Goal: Task Accomplishment & Management: Manage account settings

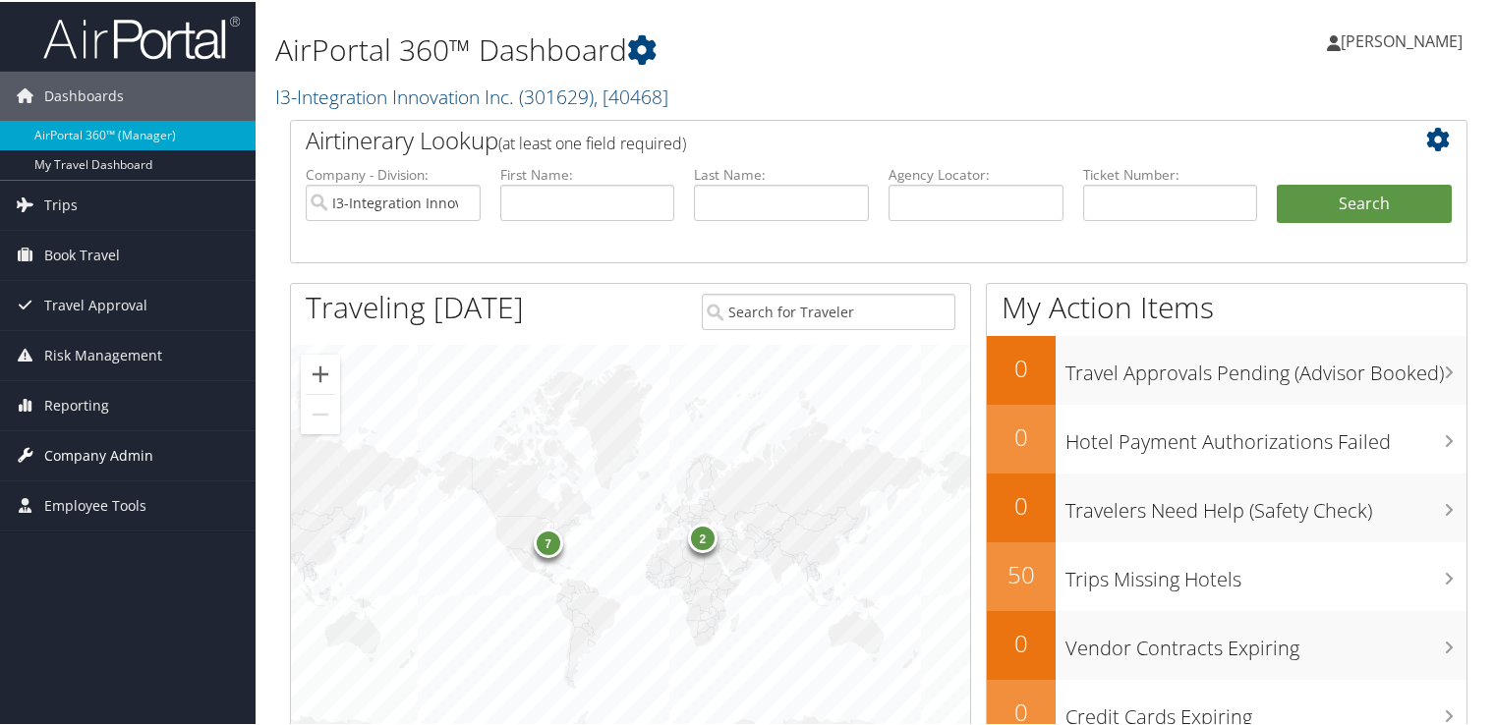
click at [120, 446] on span "Company Admin" at bounding box center [98, 453] width 109 height 49
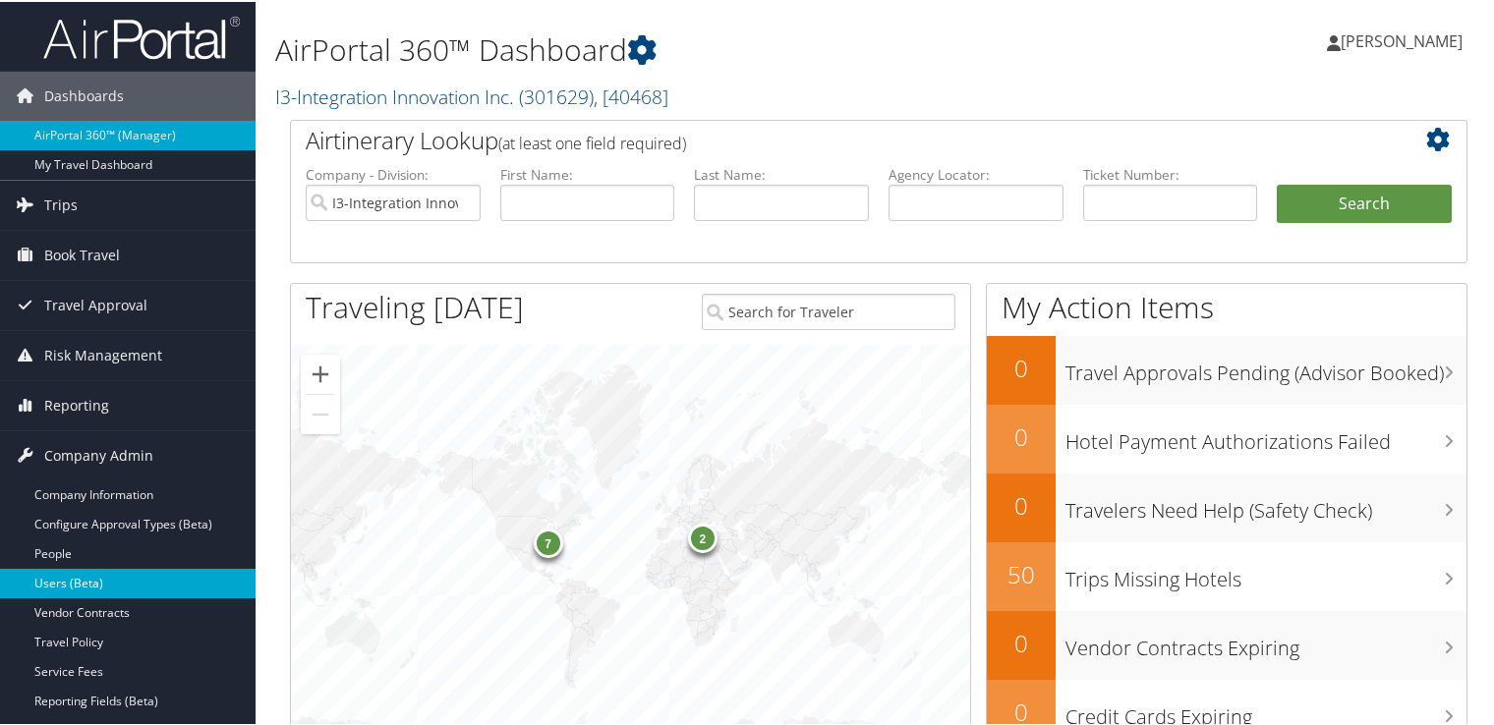
click at [90, 580] on link "Users (Beta)" at bounding box center [128, 581] width 256 height 29
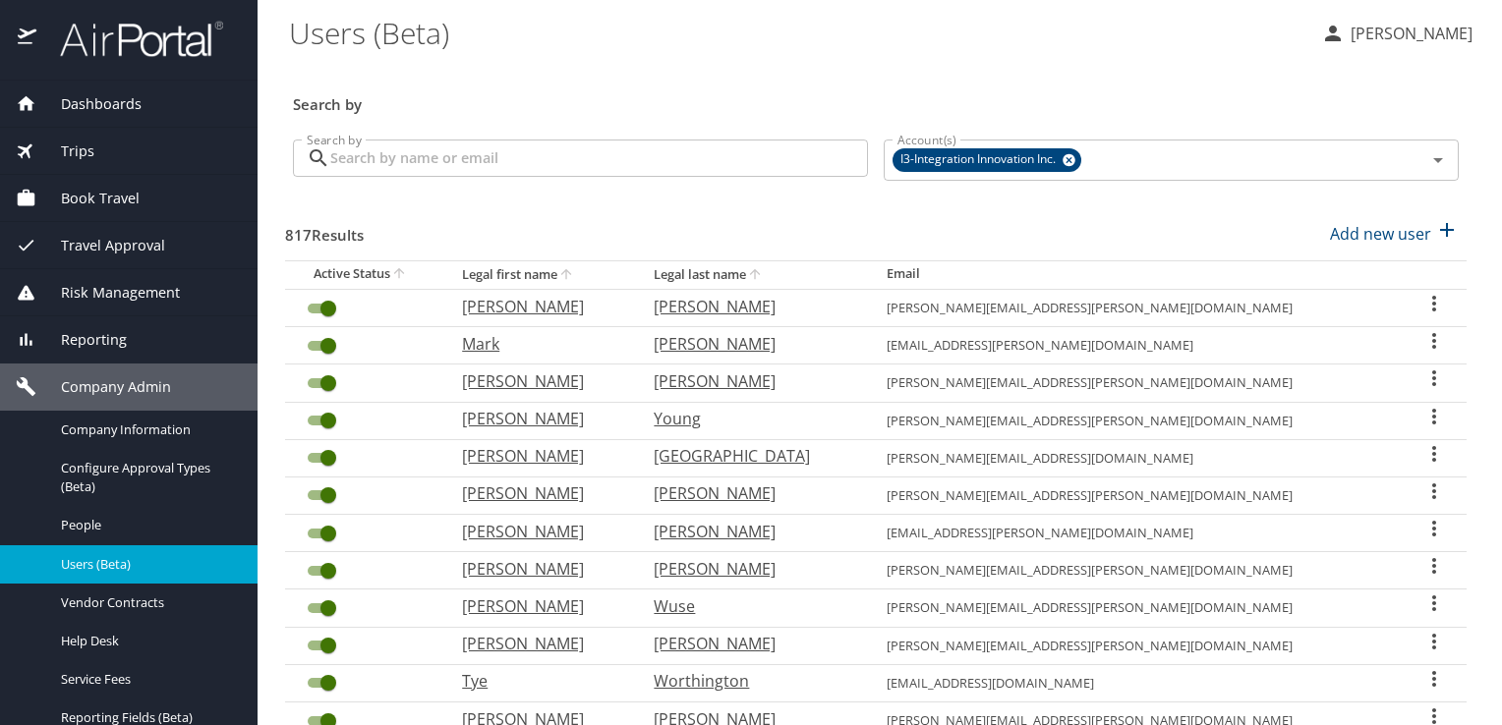
click at [475, 159] on input "Search by" at bounding box center [599, 158] width 538 height 37
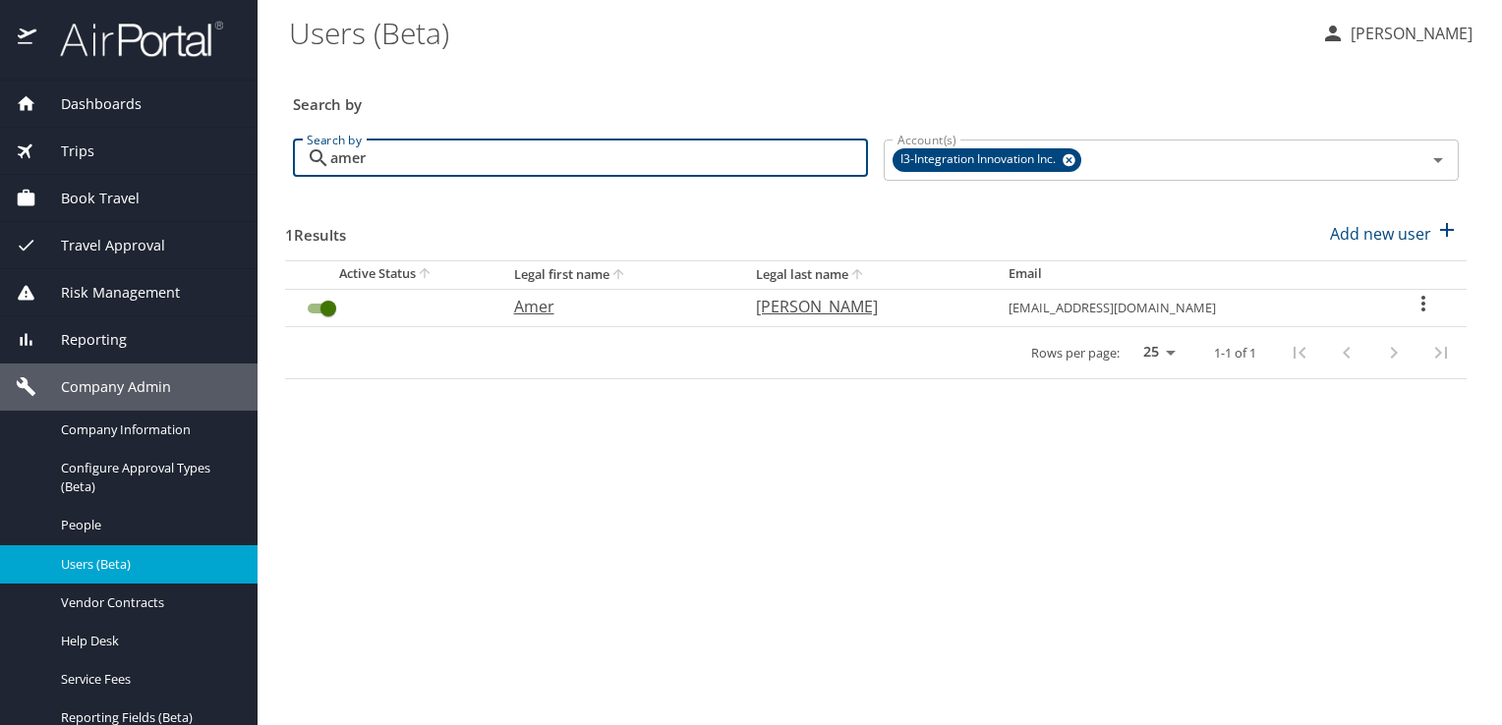
type input "amer"
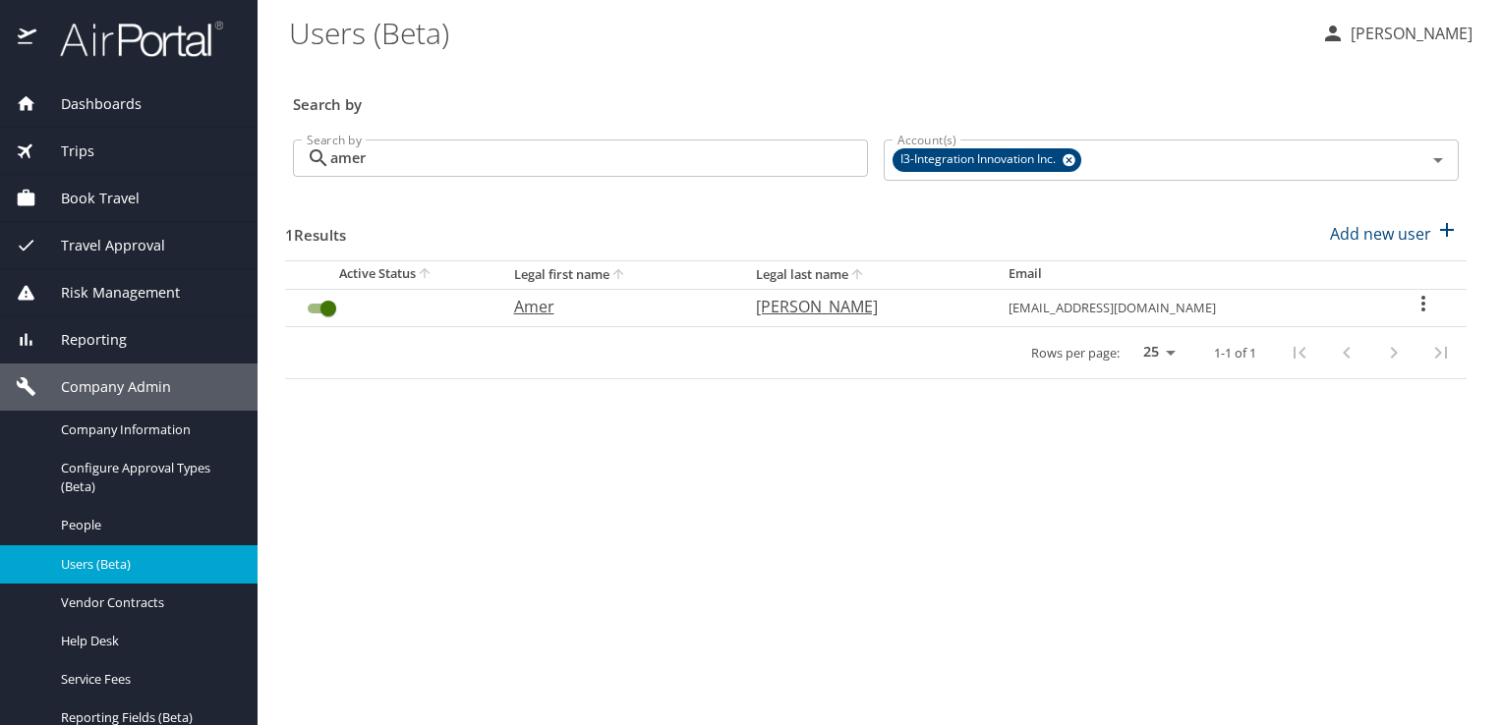
click at [1413, 310] on icon "User Search Table" at bounding box center [1423, 304] width 24 height 24
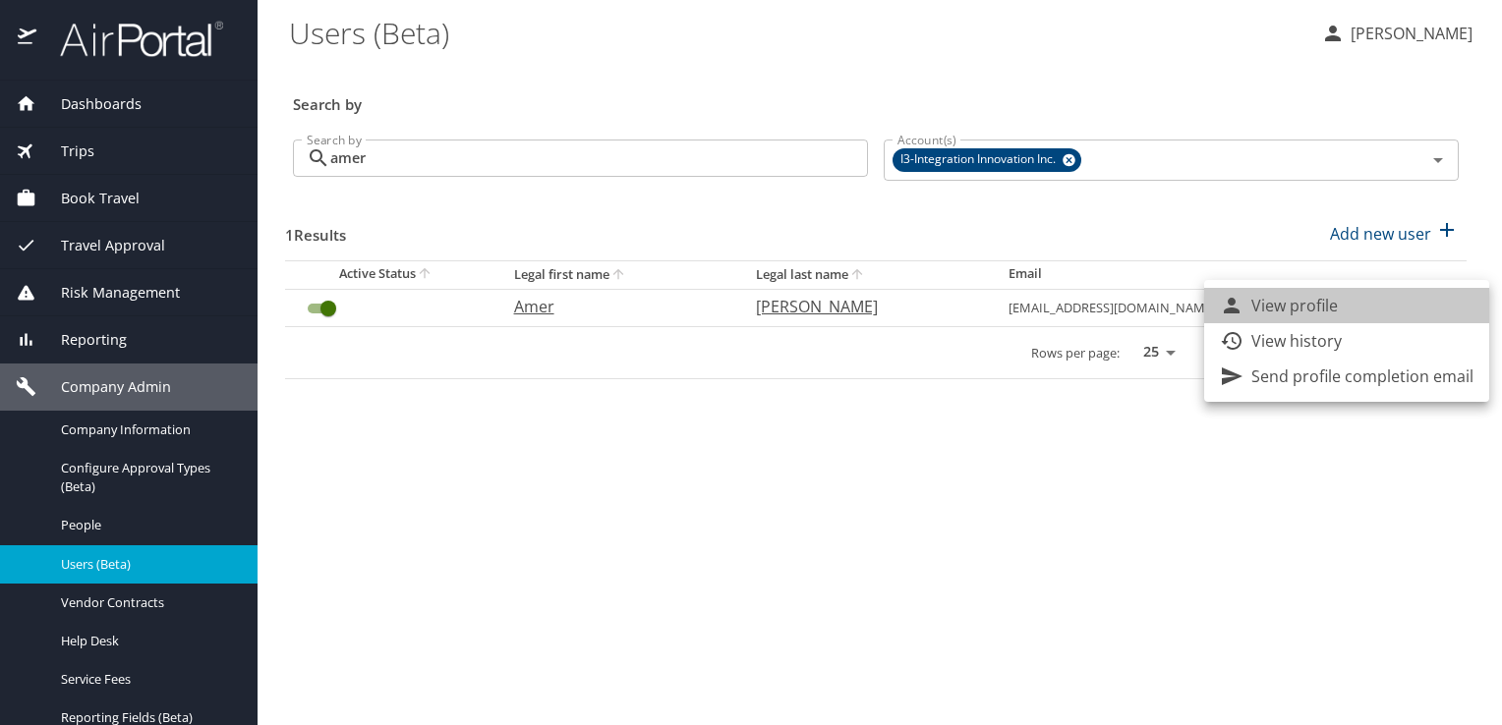
click at [1354, 309] on li "View profile" at bounding box center [1346, 305] width 285 height 35
select select "US"
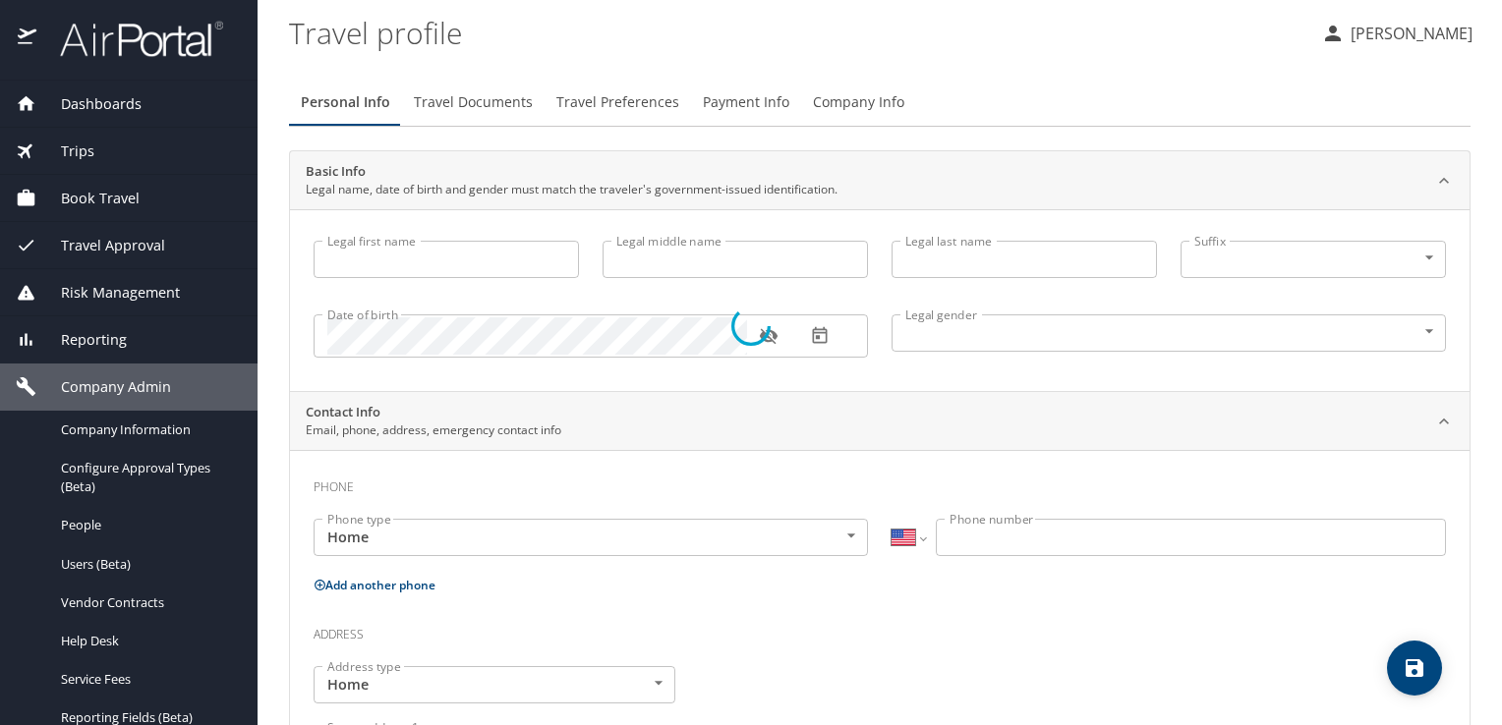
type input "Amer"
type input "Jawdat"
type input "Kawasmi"
type input "Male"
select select "US"
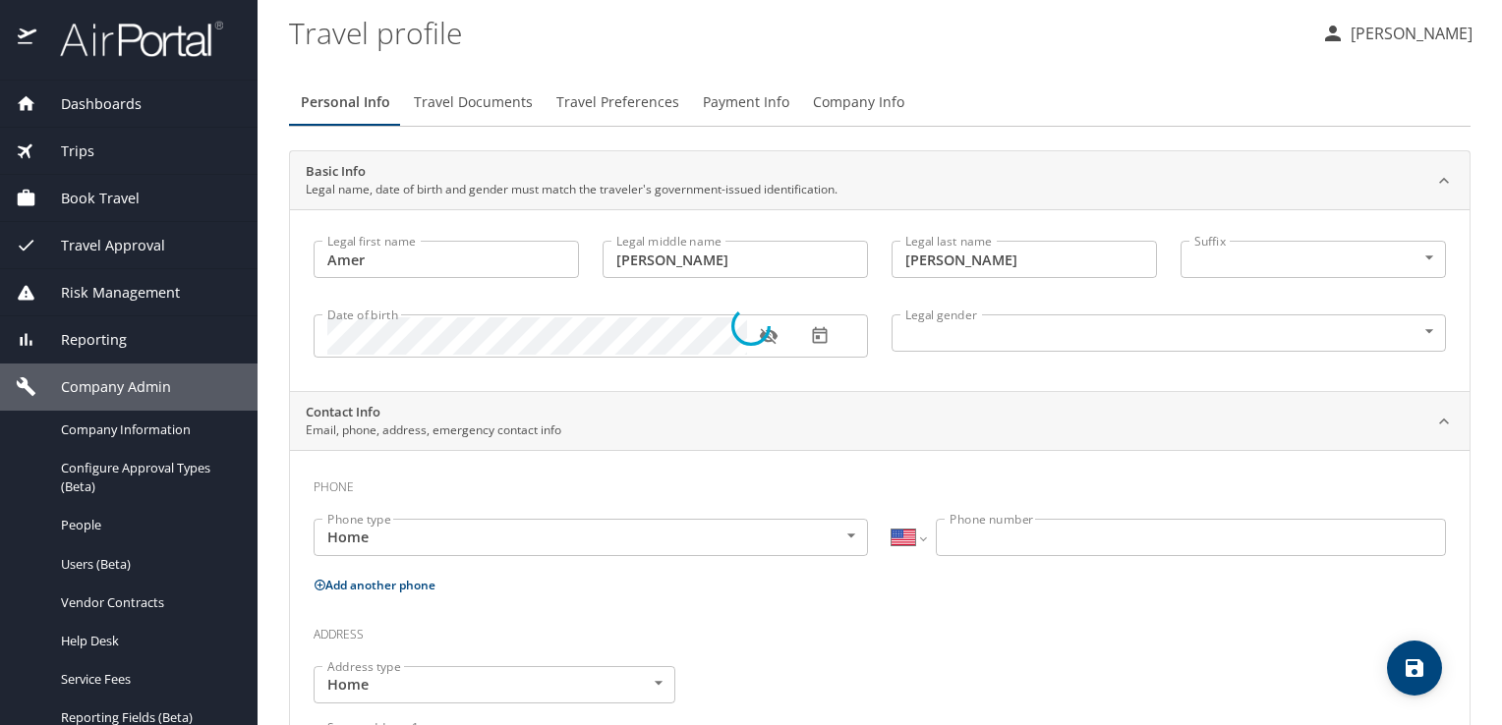
select select "US"
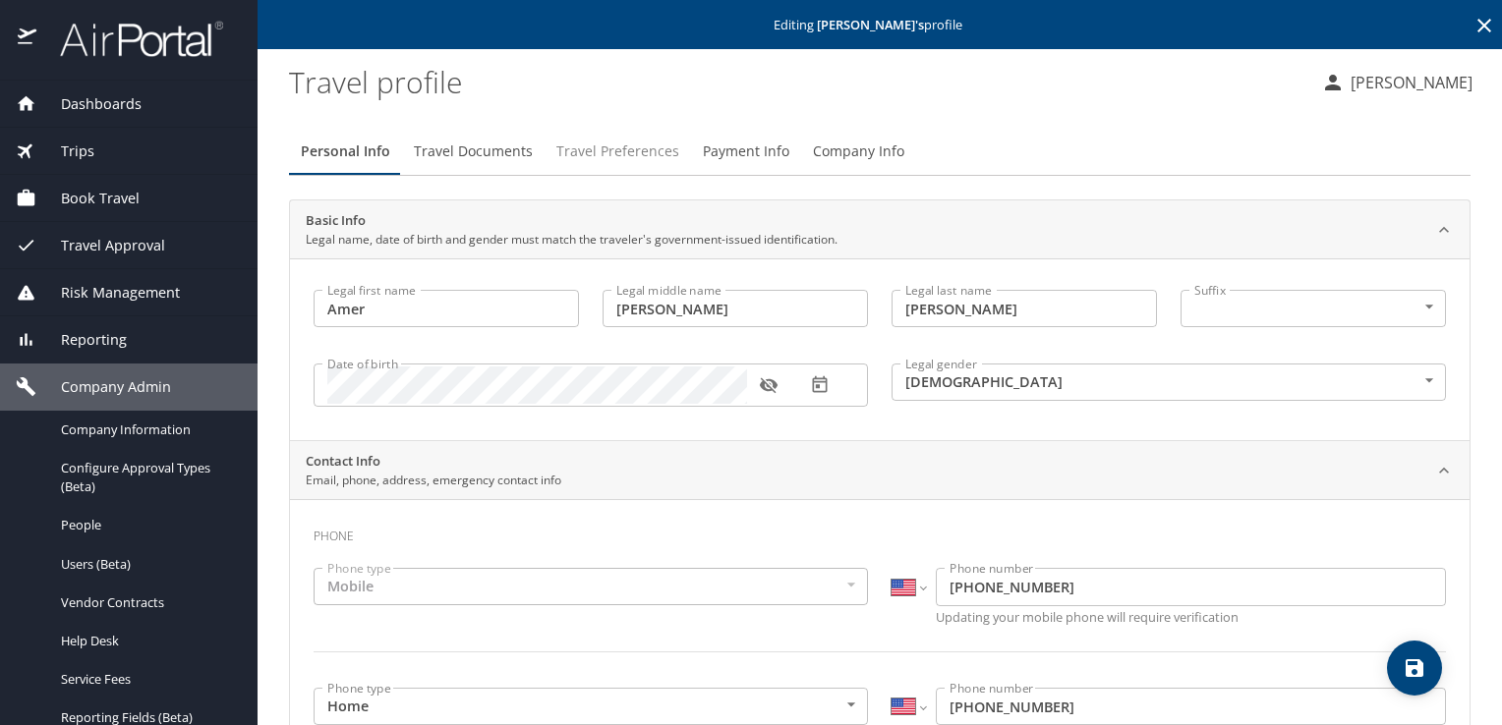
click at [616, 153] on span "Travel Preferences" at bounding box center [617, 152] width 123 height 25
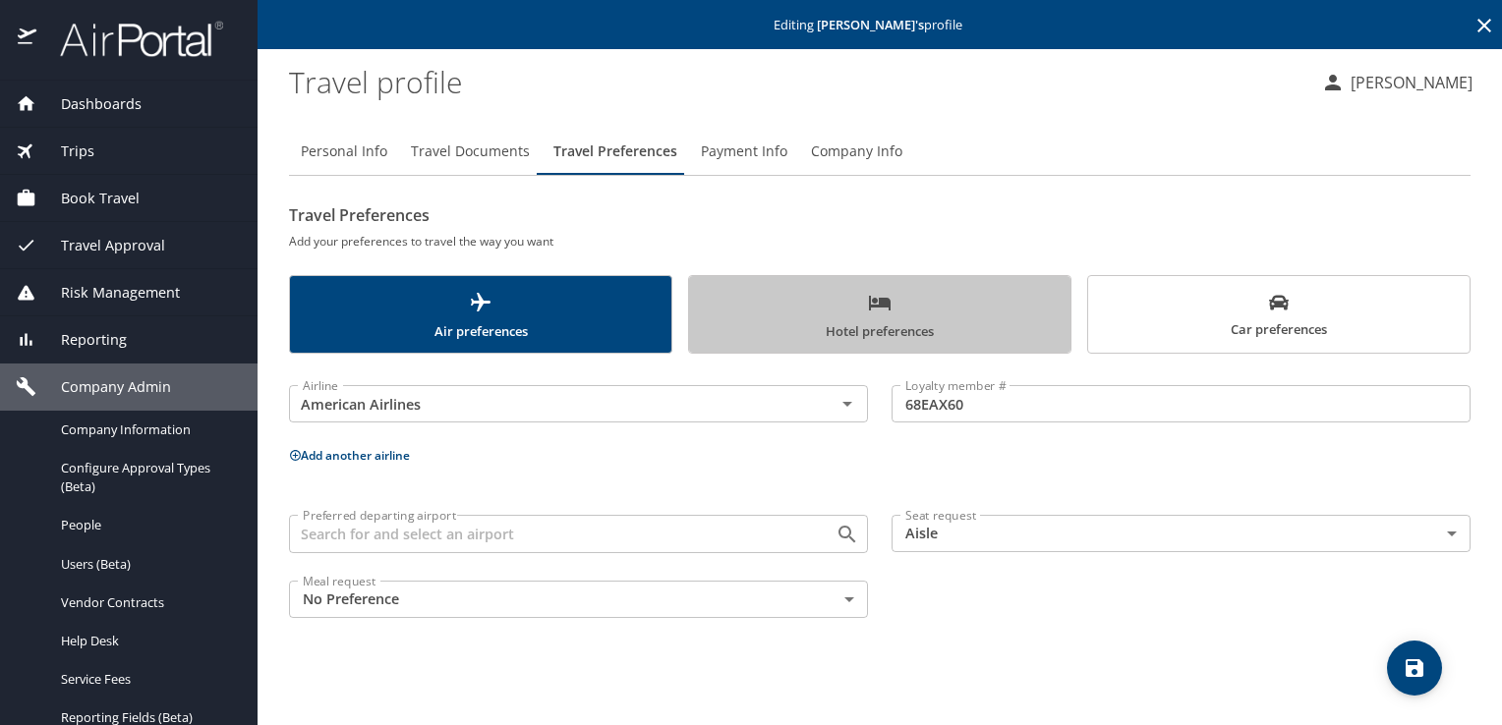
click at [809, 331] on span "Hotel preferences" at bounding box center [880, 317] width 358 height 52
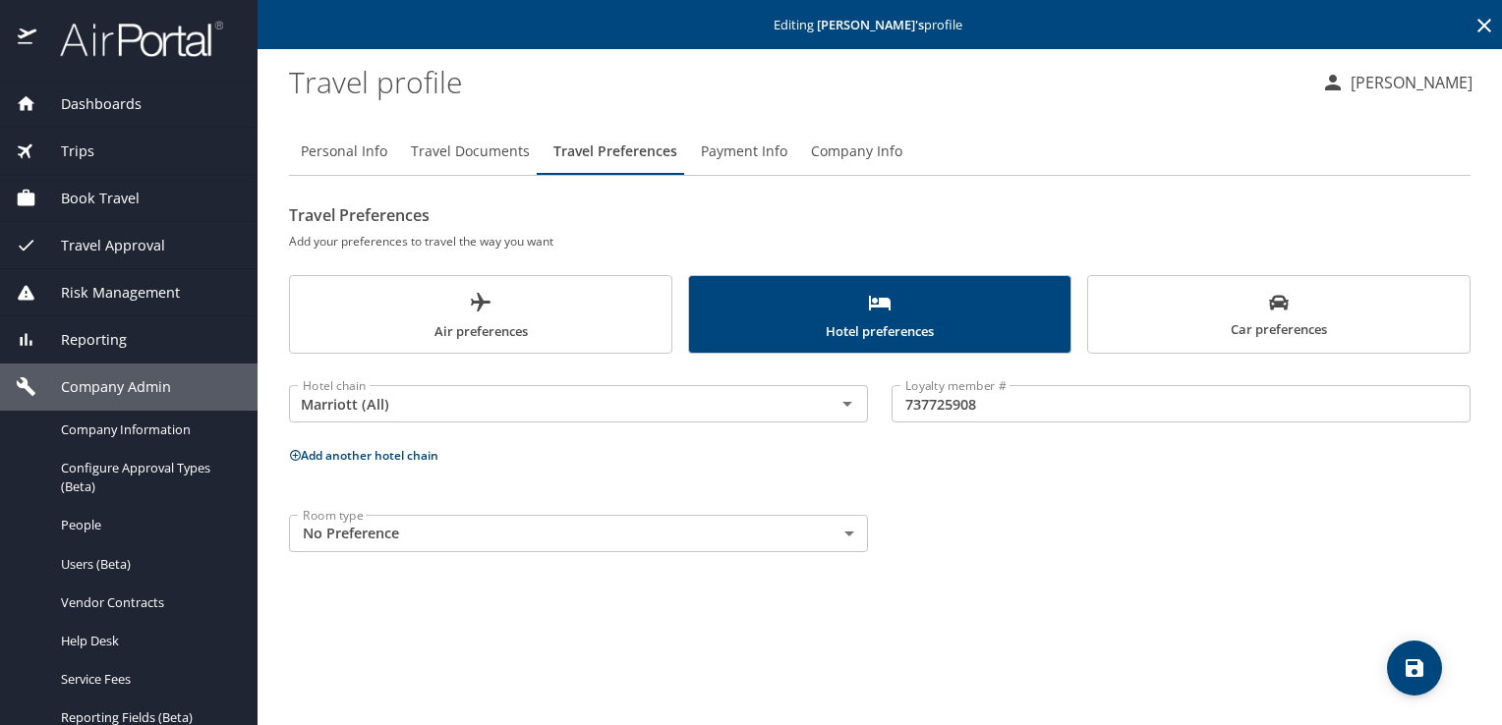
click at [1215, 334] on span "Car preferences" at bounding box center [1279, 317] width 358 height 48
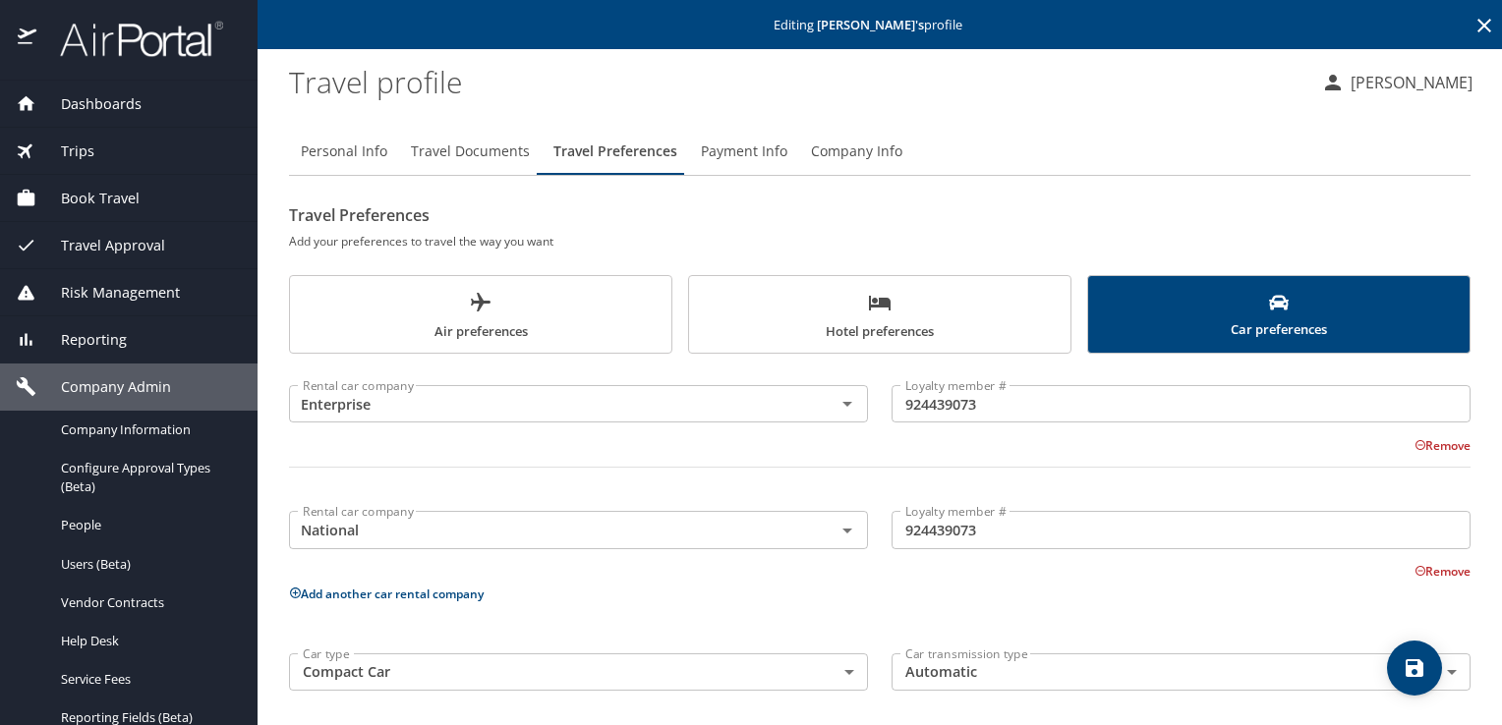
click at [98, 203] on span "Book Travel" at bounding box center [87, 199] width 103 height 22
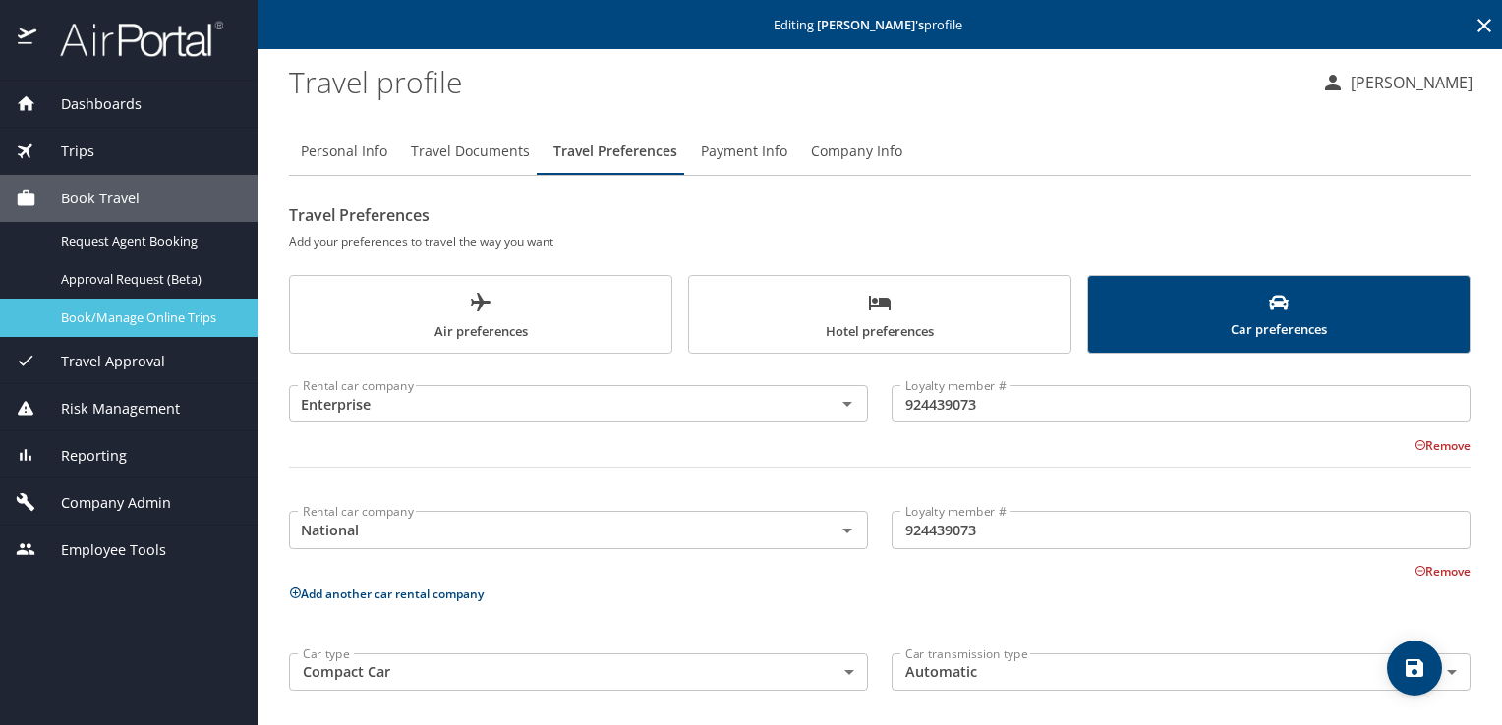
click at [185, 309] on span "Book/Manage Online Trips" at bounding box center [147, 318] width 173 height 19
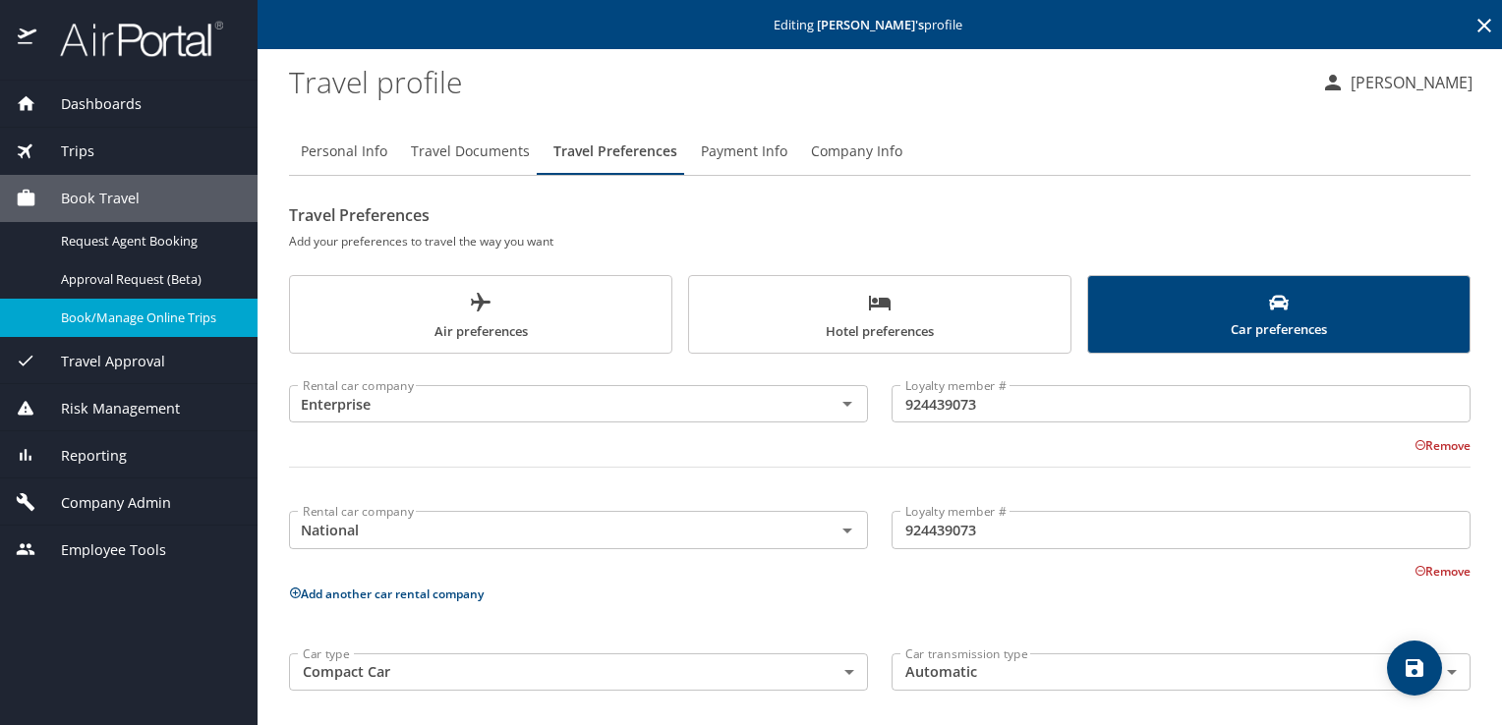
click at [1472, 22] on icon at bounding box center [1484, 26] width 24 height 24
